Goal: Transaction & Acquisition: Book appointment/travel/reservation

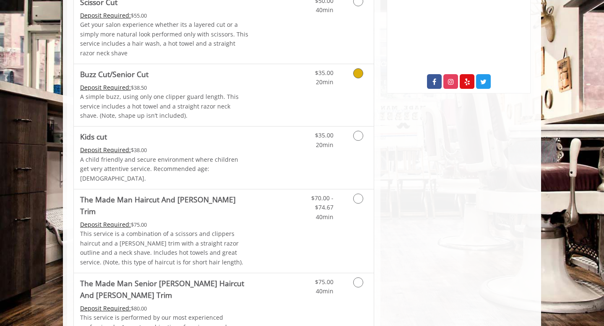
scroll to position [470, 0]
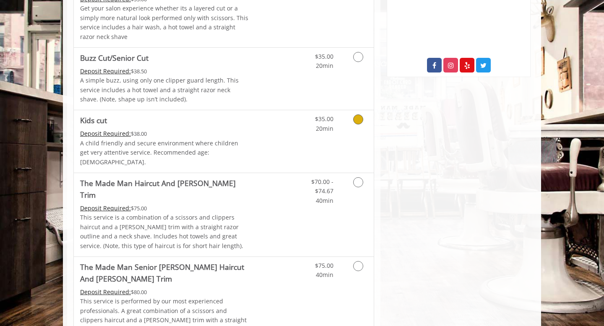
click at [355, 119] on icon "Grooming services" at bounding box center [358, 119] width 10 height 10
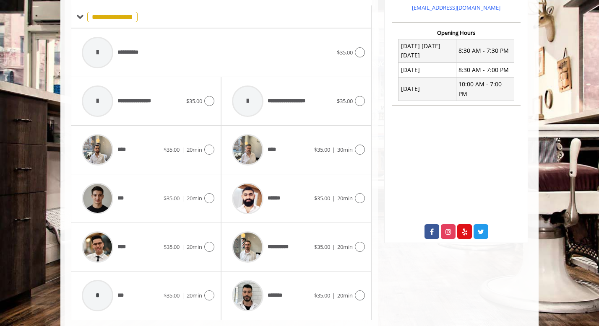
scroll to position [317, 0]
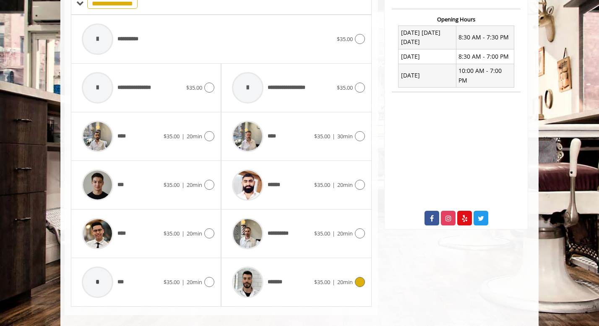
click at [361, 277] on icon at bounding box center [360, 282] width 10 height 10
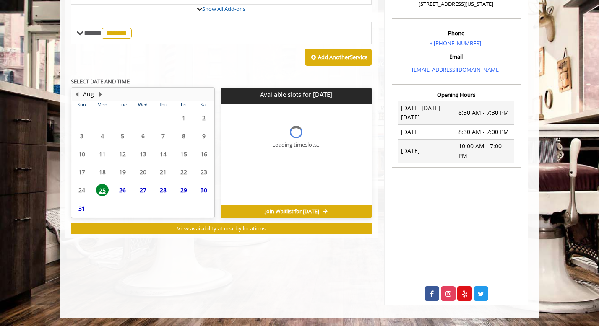
scroll to position [232, 0]
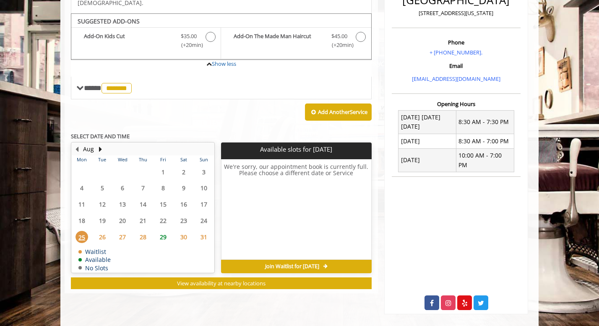
click at [104, 231] on span "26" at bounding box center [102, 237] width 13 height 12
click at [122, 231] on span "27" at bounding box center [122, 237] width 13 height 12
click at [144, 231] on span "28" at bounding box center [143, 237] width 13 height 12
click at [167, 231] on span "29" at bounding box center [163, 237] width 13 height 12
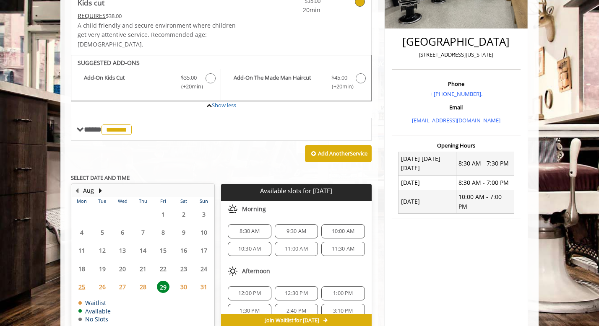
scroll to position [178, 0]
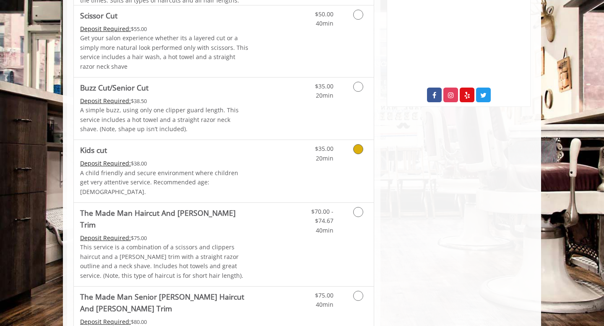
click at [356, 151] on icon "Grooming services" at bounding box center [358, 149] width 10 height 10
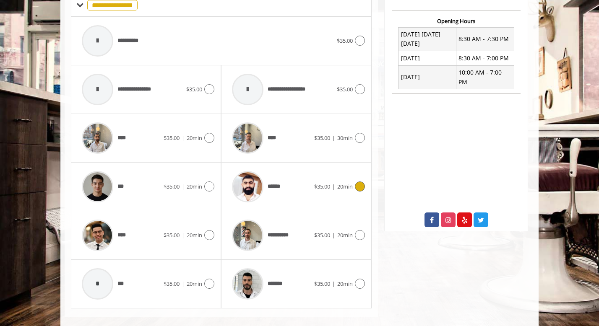
scroll to position [317, 0]
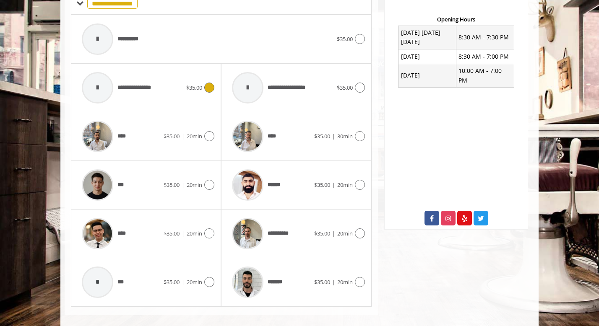
click at [210, 83] on icon at bounding box center [209, 88] width 10 height 10
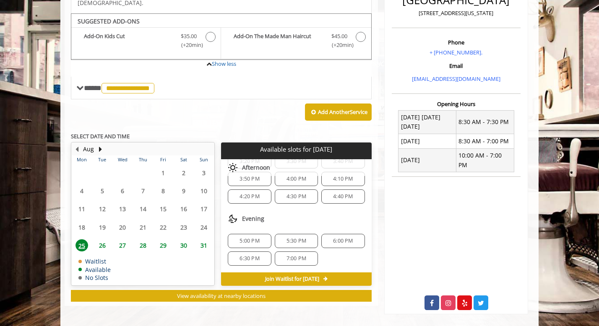
scroll to position [0, 0]
